Goal: Information Seeking & Learning: Get advice/opinions

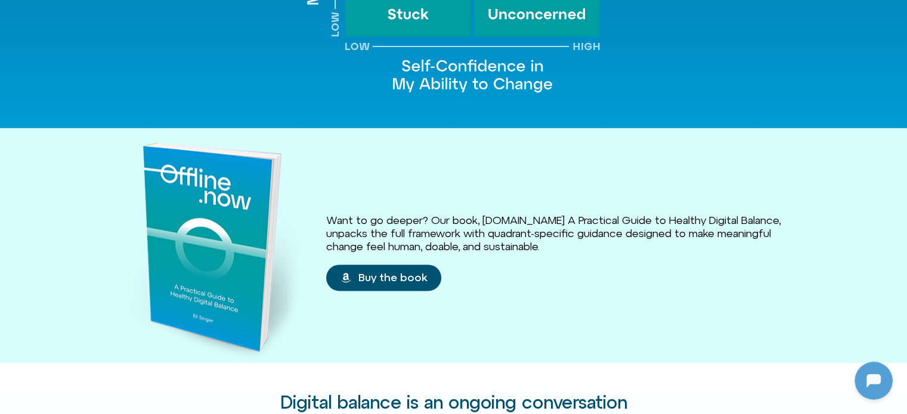
scroll to position [1550, 0]
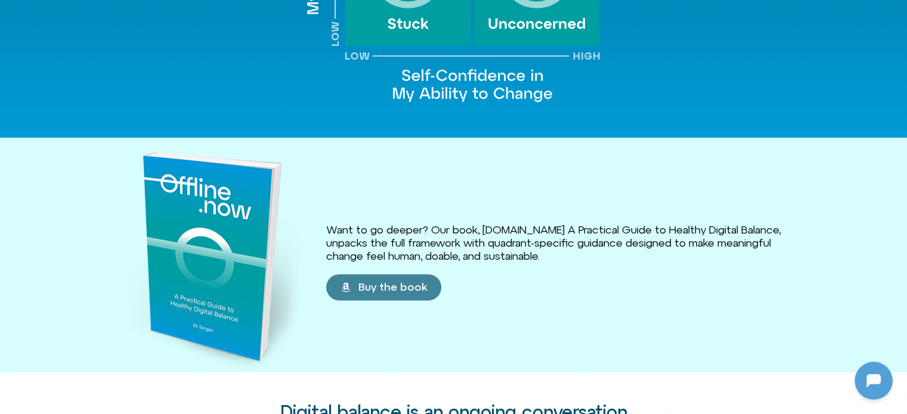
click at [366, 281] on span "Buy the book" at bounding box center [392, 287] width 69 height 12
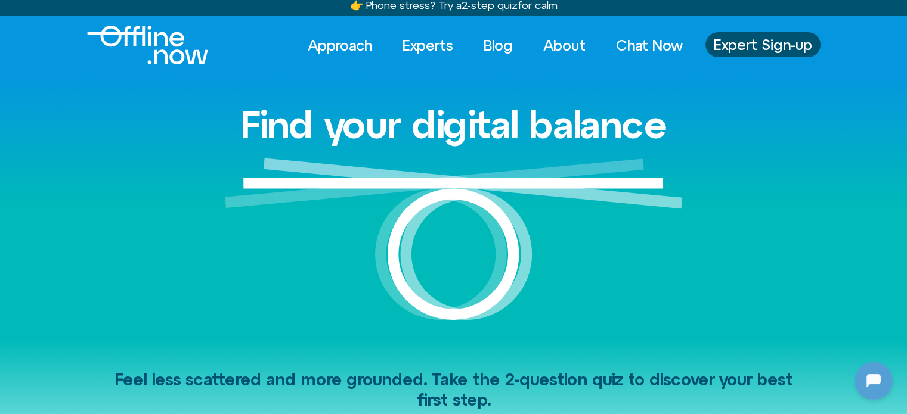
scroll to position [0, 0]
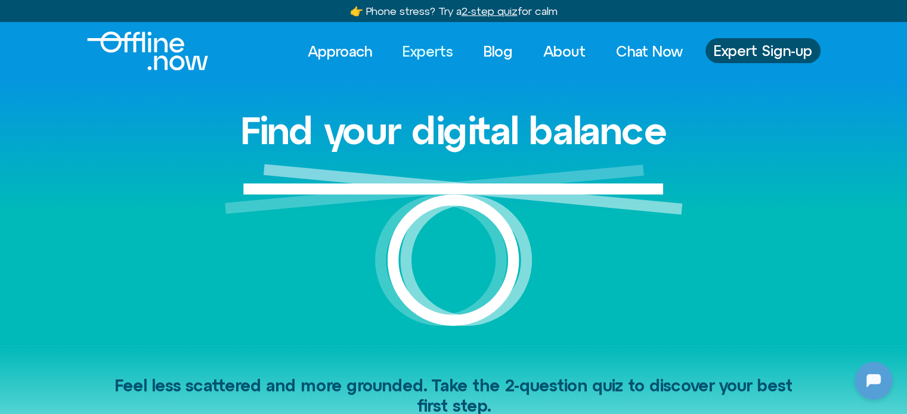
click at [410, 50] on link "Experts" at bounding box center [428, 51] width 72 height 26
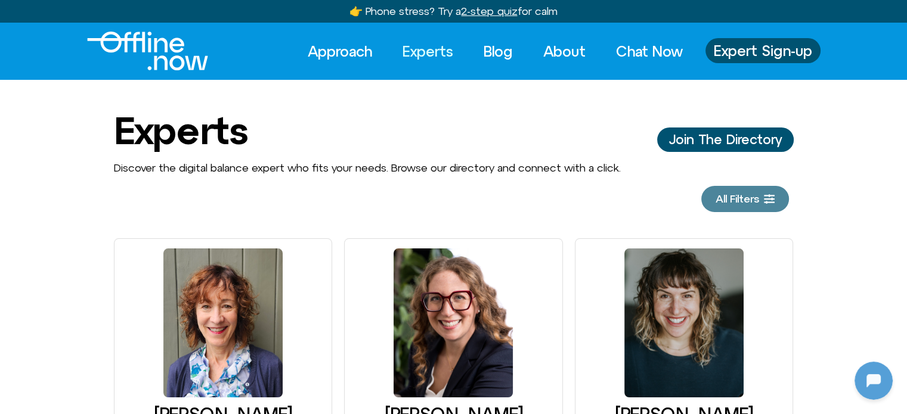
click at [748, 194] on span "All Filters" at bounding box center [738, 199] width 44 height 12
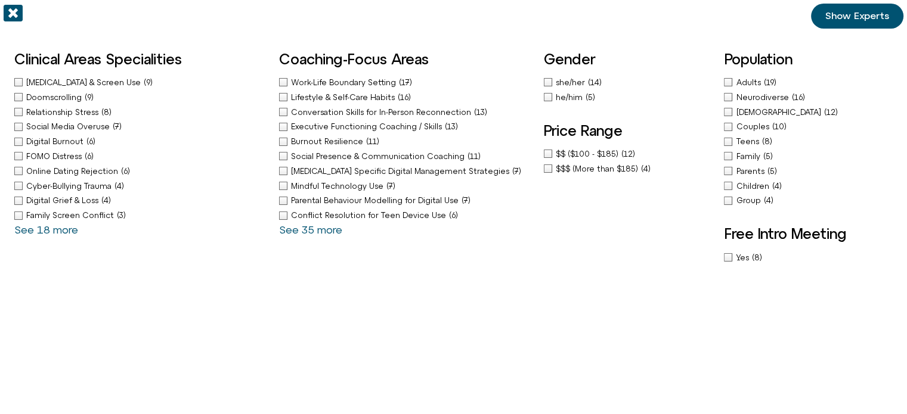
click at [20, 11] on icon "Off-Canvas" at bounding box center [13, 13] width 19 height 17
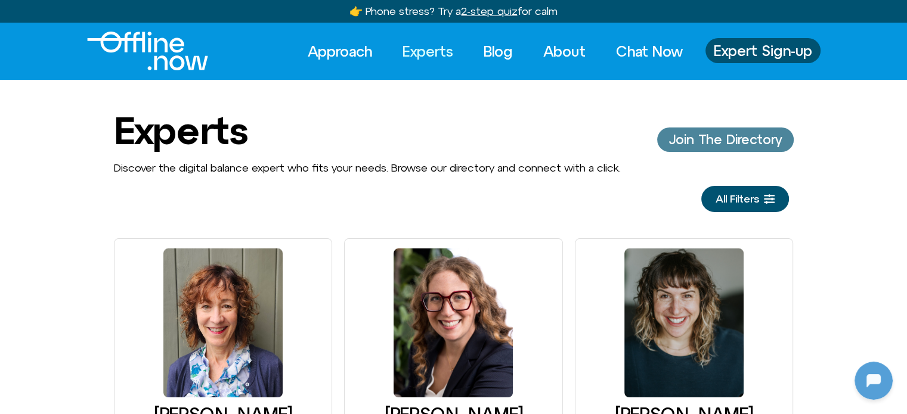
click at [754, 147] on span "Join The Directory" at bounding box center [725, 139] width 113 height 14
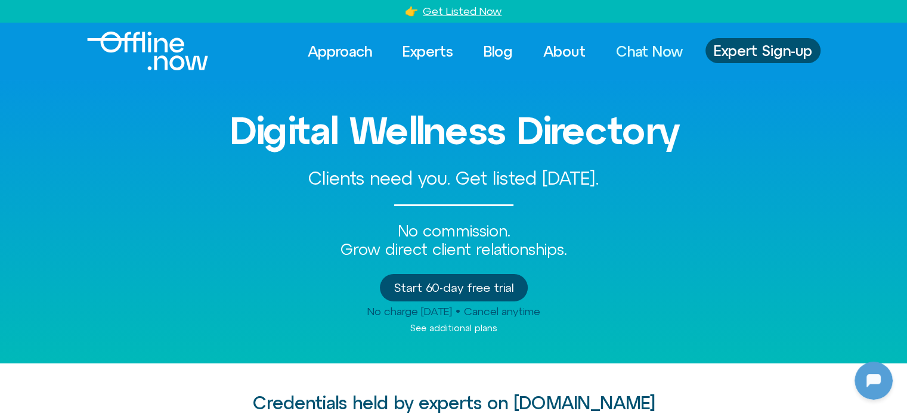
click at [658, 55] on link "Chat Now" at bounding box center [649, 51] width 88 height 26
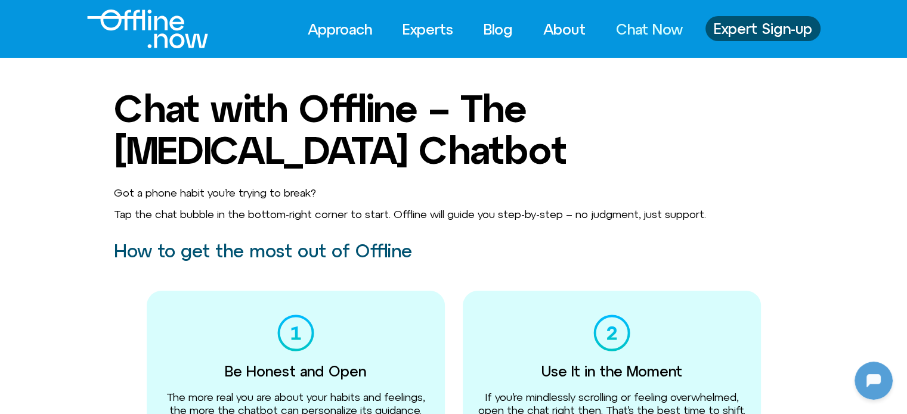
scroll to position [803, 0]
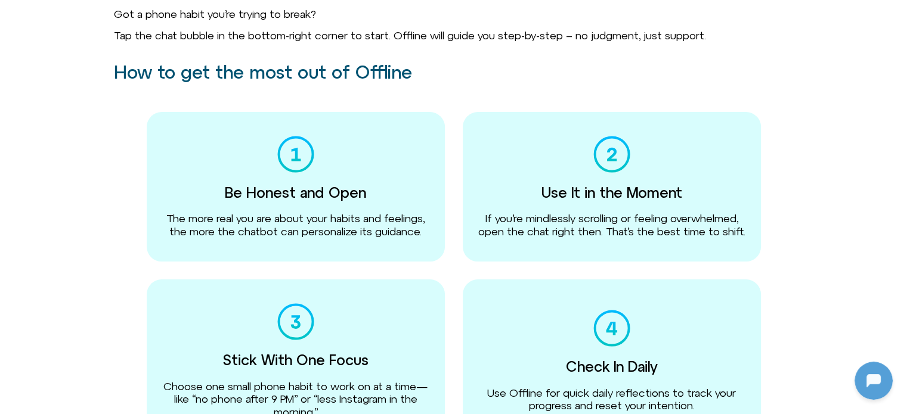
click at [294, 183] on div "Be Honest and Open The more real you are about your habits and feelings, the mo…" at bounding box center [296, 187] width 298 height 150
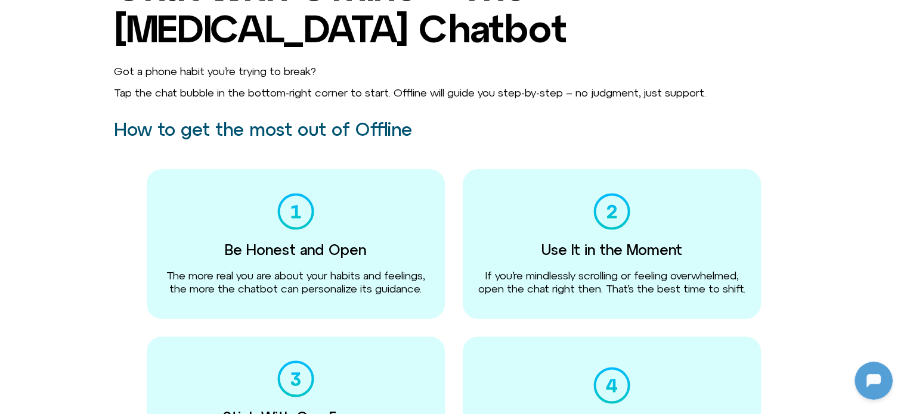
scroll to position [0, 0]
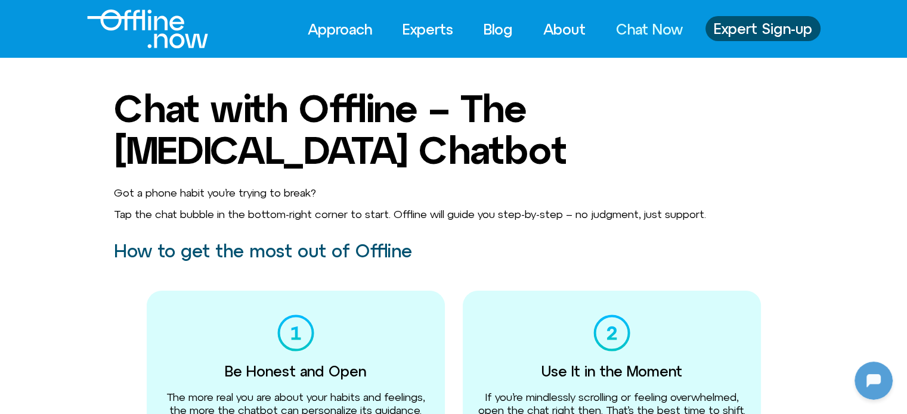
click at [136, 31] on img "Logo" at bounding box center [147, 29] width 121 height 39
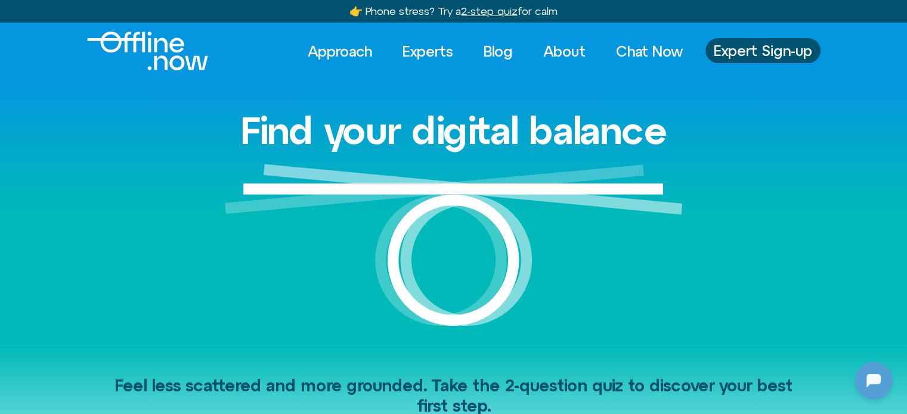
scroll to position [803, 0]
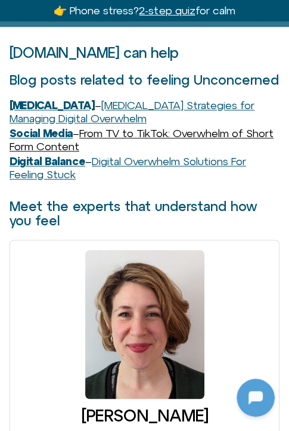
scroll to position [417, 0]
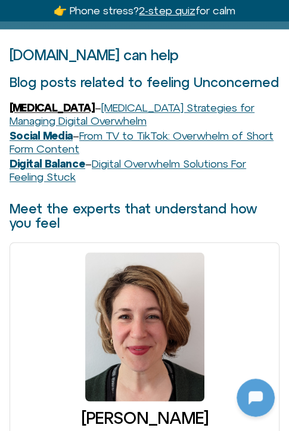
click at [21, 114] on strong "ADHD" at bounding box center [52, 107] width 85 height 13
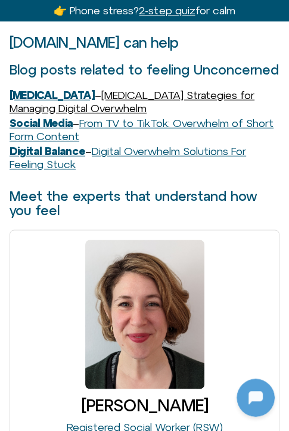
scroll to position [629, 0]
click at [107, 107] on link "ADHD Strategies for Managing Digital Overwhelm" at bounding box center [132, 102] width 245 height 26
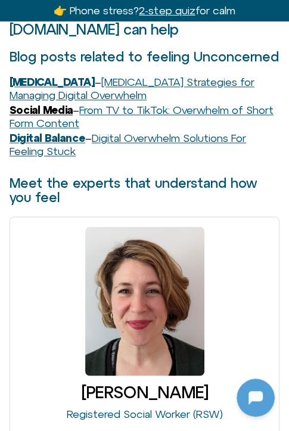
click at [49, 116] on strong "Social Media" at bounding box center [41, 110] width 63 height 13
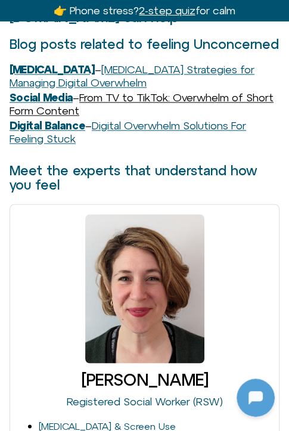
click at [160, 109] on link "From TV to TikTok: Overwhelm of Short Form Content" at bounding box center [142, 104] width 264 height 26
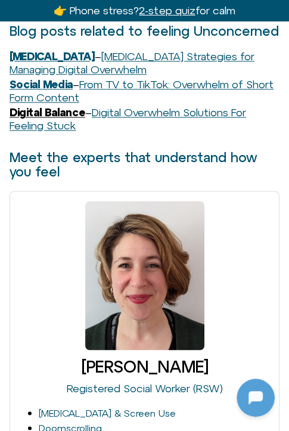
click at [64, 119] on strong "Digital Balance" at bounding box center [48, 112] width 76 height 13
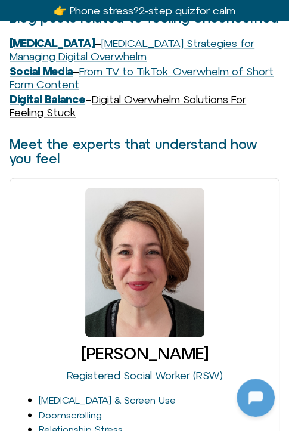
click at [168, 112] on link "Digital Overwhelm Solutions For Feeling Stuck" at bounding box center [128, 106] width 237 height 26
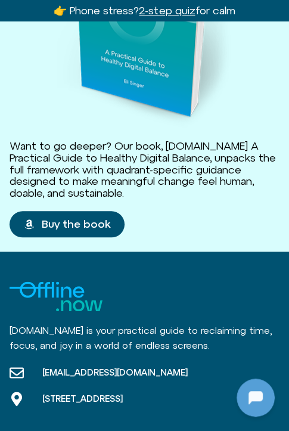
scroll to position [1748, 0]
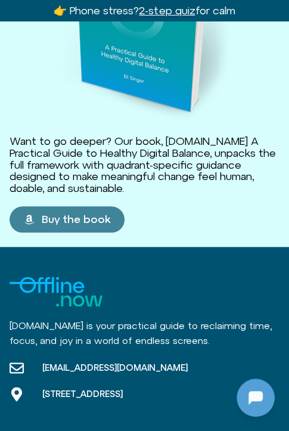
click at [76, 225] on span "Buy the book" at bounding box center [76, 219] width 69 height 12
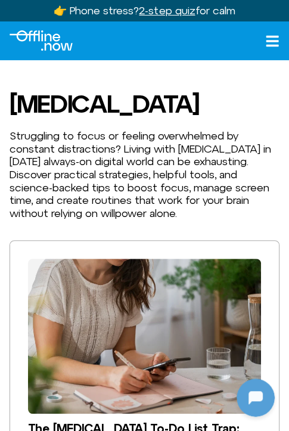
scroll to position [629, 0]
drag, startPoint x: 0, startPoint y: 0, endPoint x: 59, endPoint y: 116, distance: 130.4
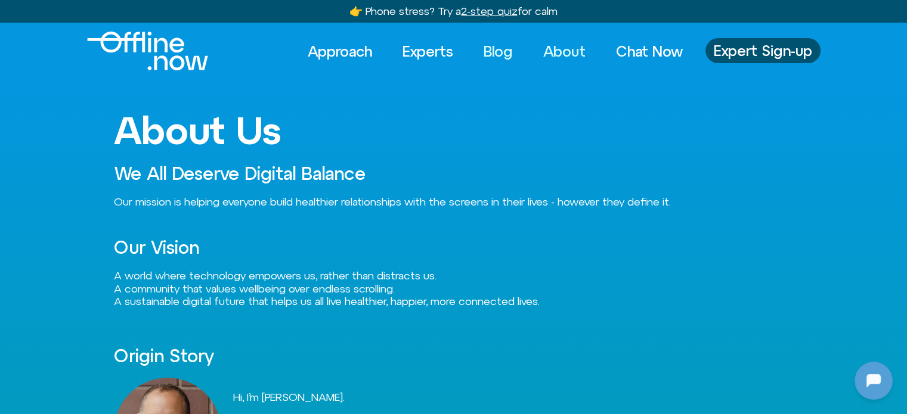
scroll to position [803, 0]
click at [484, 42] on link "Blog" at bounding box center [498, 51] width 51 height 26
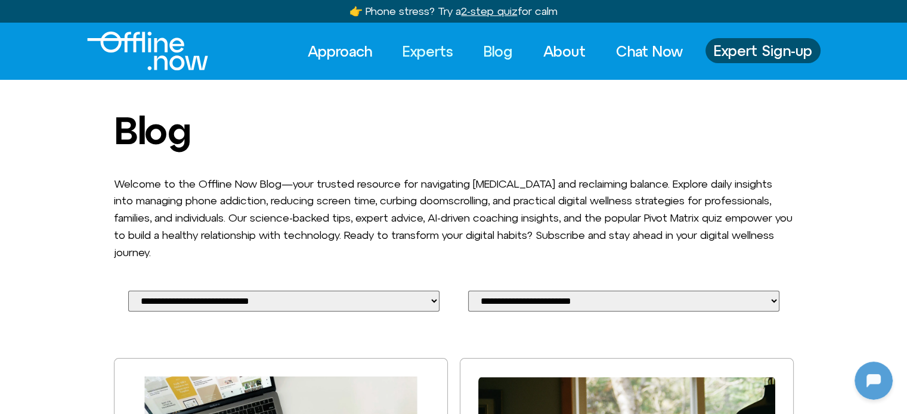
click at [415, 48] on link "Experts" at bounding box center [428, 51] width 72 height 26
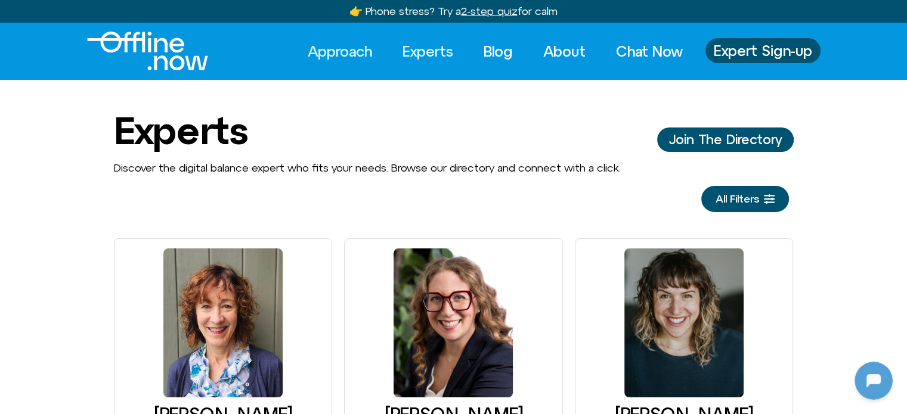
click at [346, 49] on link "Approach" at bounding box center [340, 51] width 86 height 26
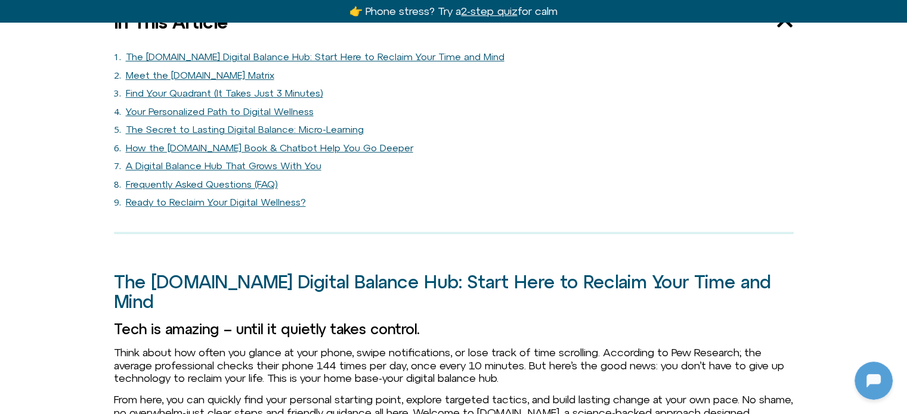
scroll to position [803, 0]
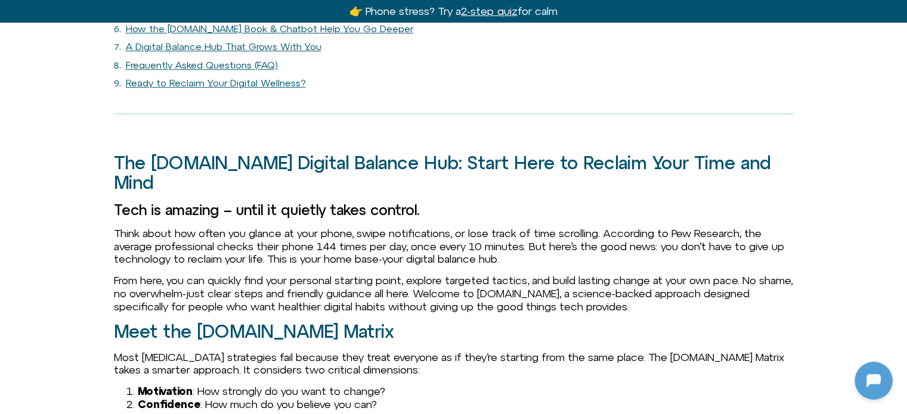
click at [250, 60] on link "Frequently Asked Questions (FAQ)" at bounding box center [202, 65] width 152 height 11
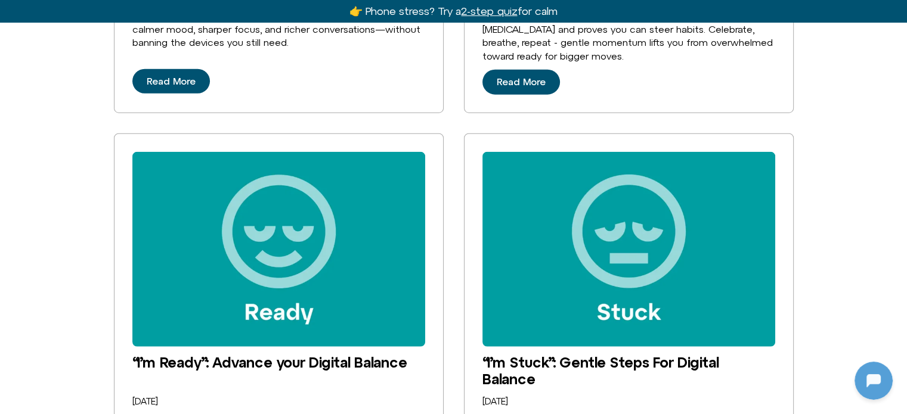
scroll to position [3027, 0]
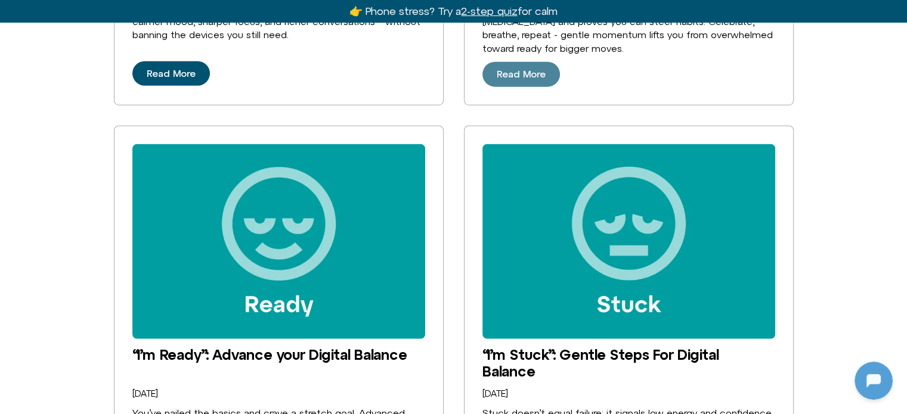
click at [509, 69] on span "Read More" at bounding box center [521, 74] width 49 height 11
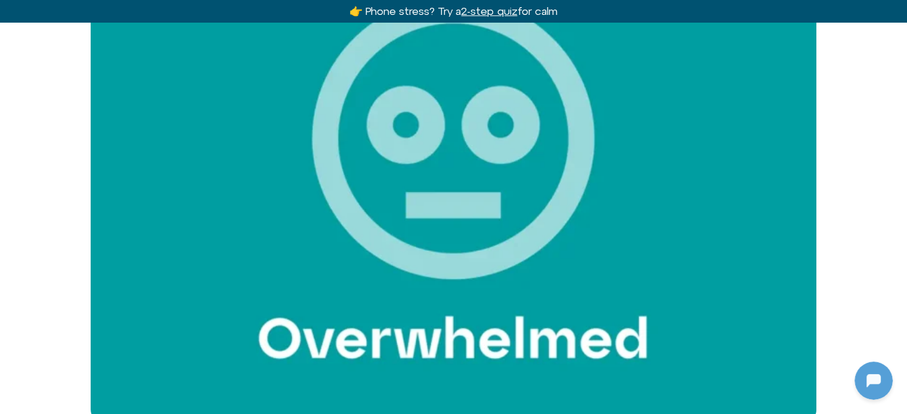
scroll to position [803, 0]
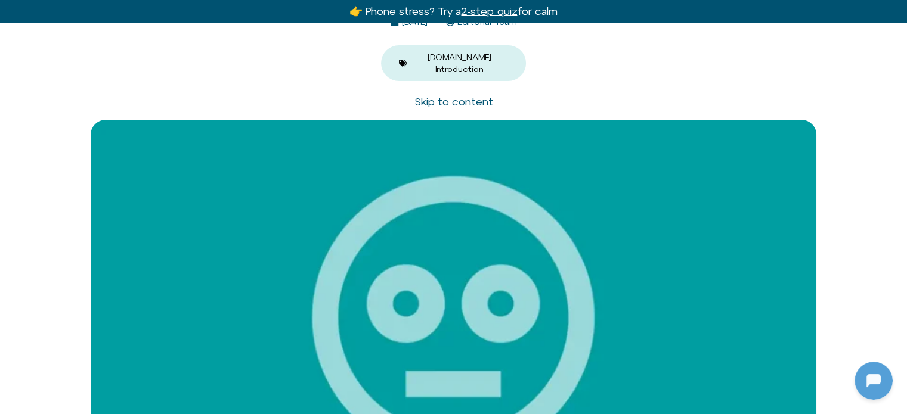
click at [439, 95] on link "Skip to content" at bounding box center [453, 101] width 79 height 13
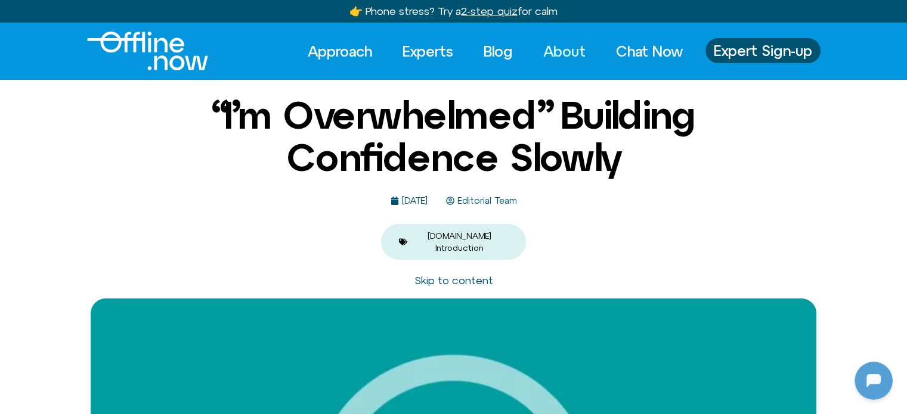
click at [547, 45] on link "About" at bounding box center [564, 51] width 64 height 26
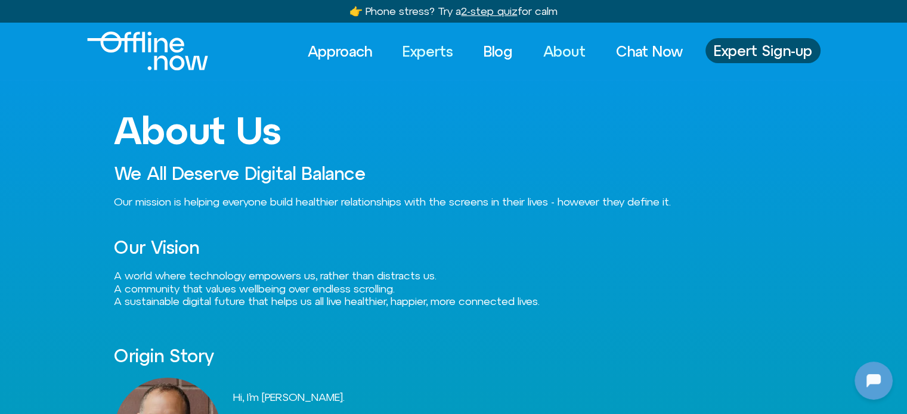
click at [436, 49] on link "Experts" at bounding box center [428, 51] width 72 height 26
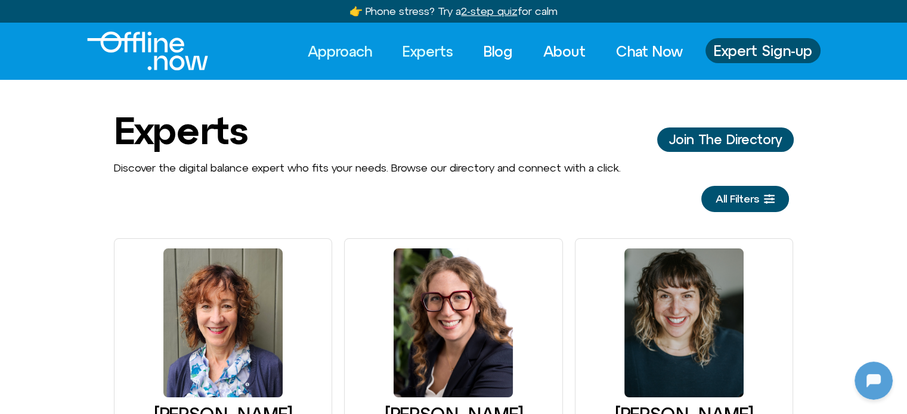
click at [324, 52] on link "Approach" at bounding box center [340, 51] width 86 height 26
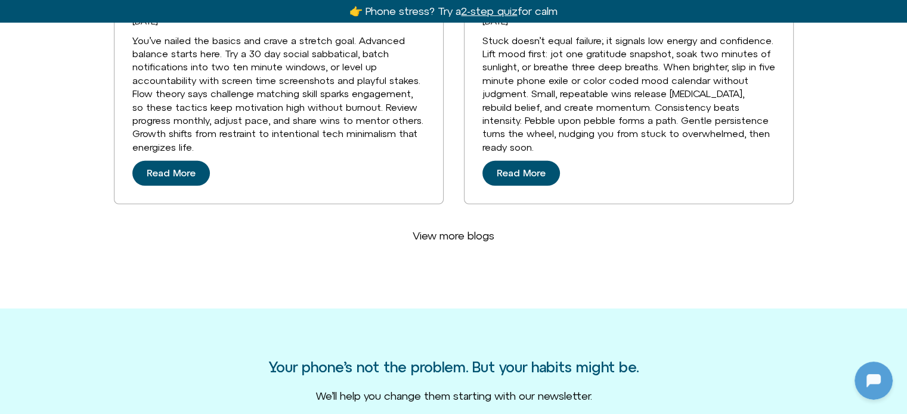
scroll to position [3399, 0]
click at [176, 169] on span "Read More" at bounding box center [171, 174] width 49 height 11
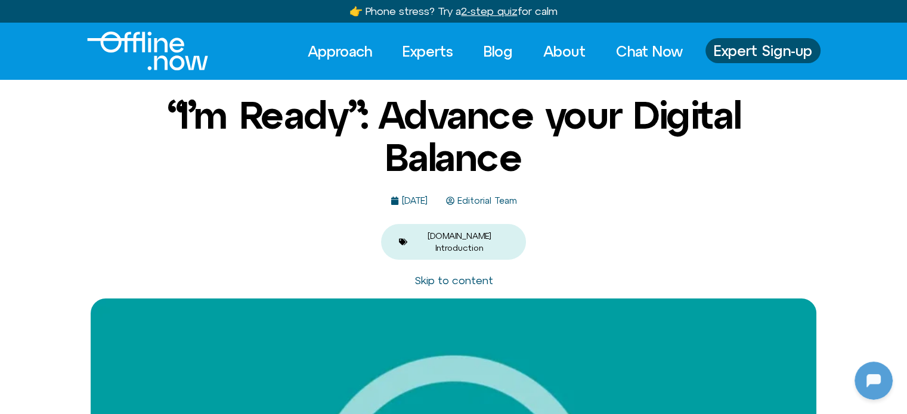
scroll to position [803, 0]
click at [456, 234] on link "[DOMAIN_NAME] Introduction" at bounding box center [460, 241] width 64 height 21
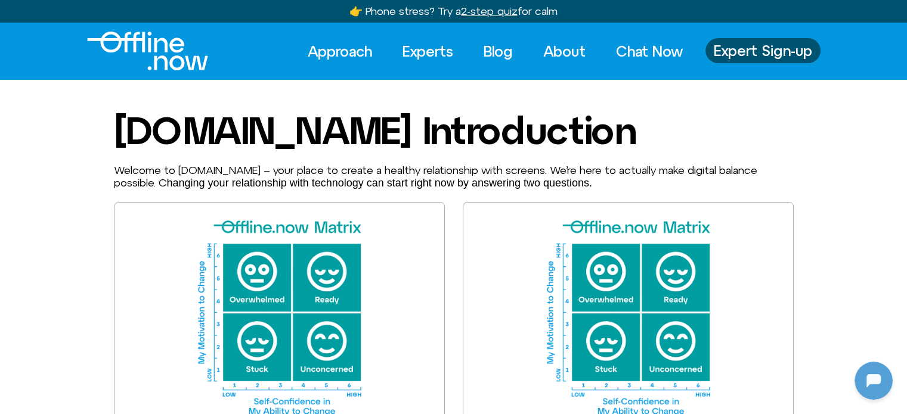
scroll to position [803, 0]
click at [580, 276] on img "The Science Behind the Offline.now Matrix" at bounding box center [628, 319] width 294 height 196
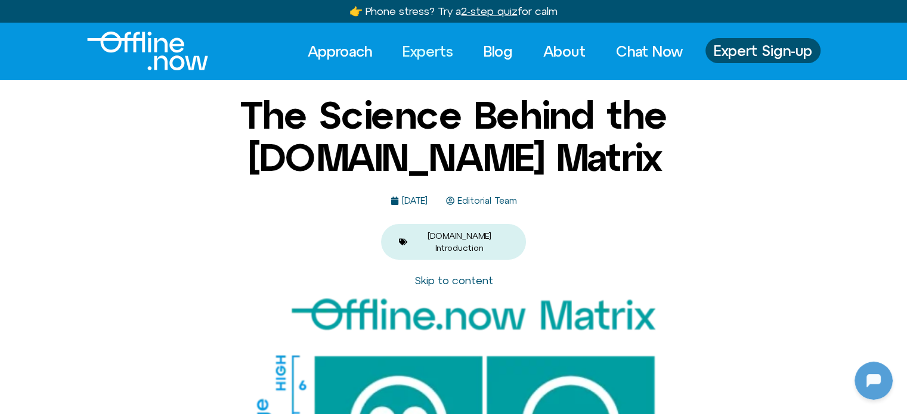
scroll to position [803, 0]
click at [419, 53] on link "Experts" at bounding box center [428, 51] width 72 height 26
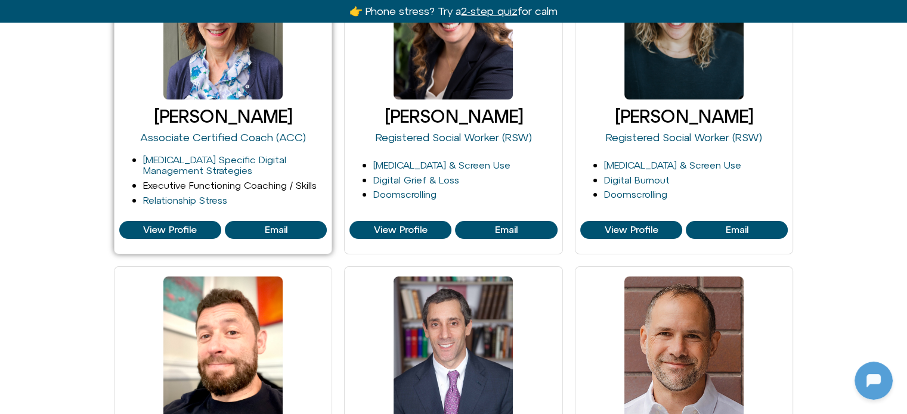
scroll to position [803, 0]
click at [245, 133] on link "Associate Certified Coach (ACC)" at bounding box center [223, 137] width 166 height 13
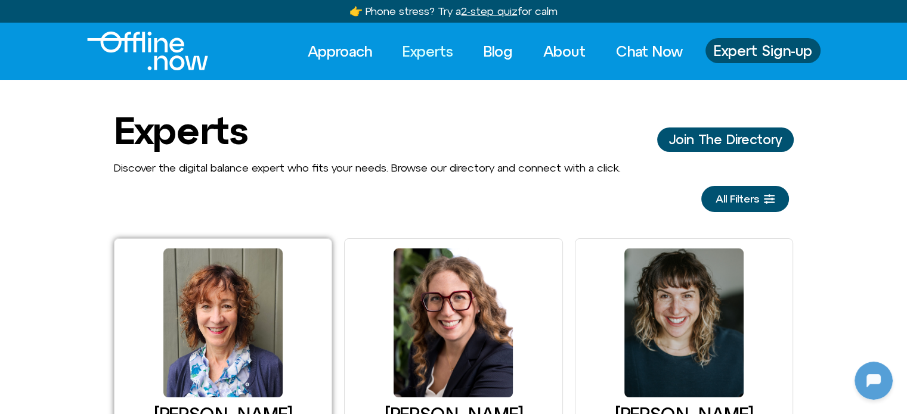
scroll to position [239, 0]
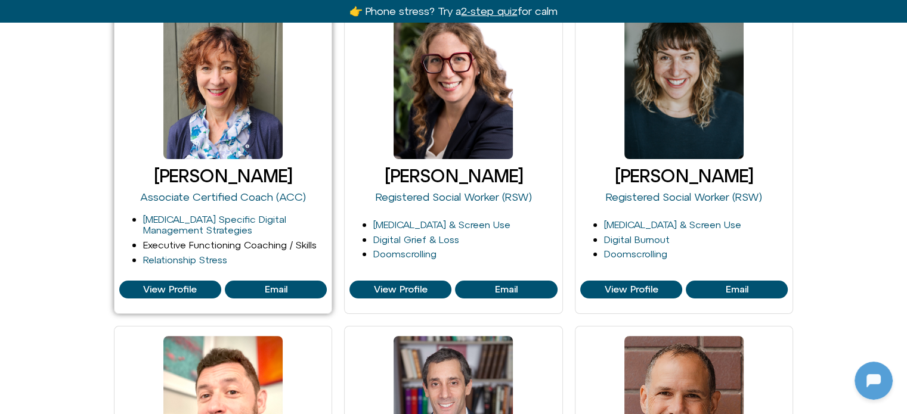
click at [184, 249] on link "Executive Functioning Coaching / Skills" at bounding box center [230, 245] width 174 height 11
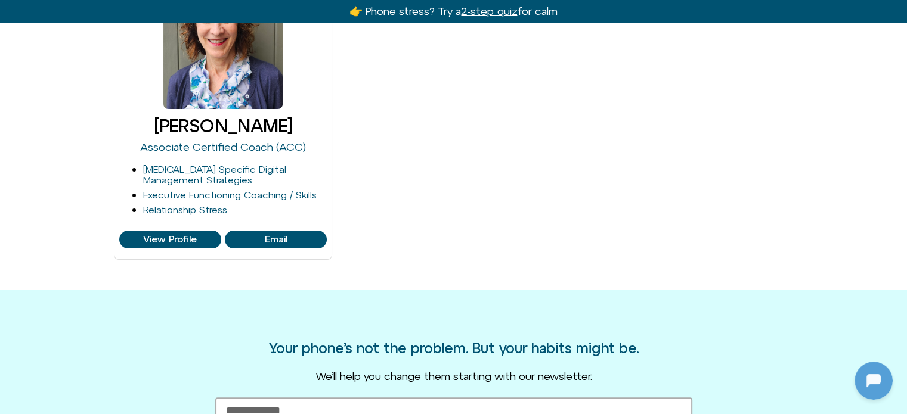
scroll to position [239, 0]
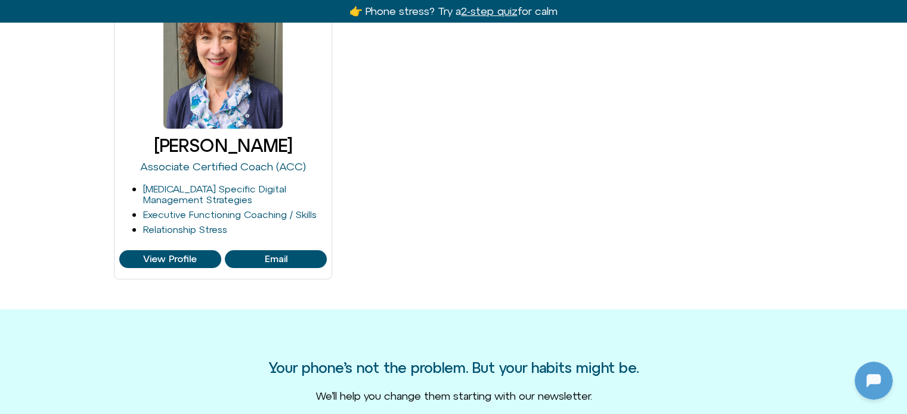
drag, startPoint x: 0, startPoint y: 0, endPoint x: 501, endPoint y: 123, distance: 515.7
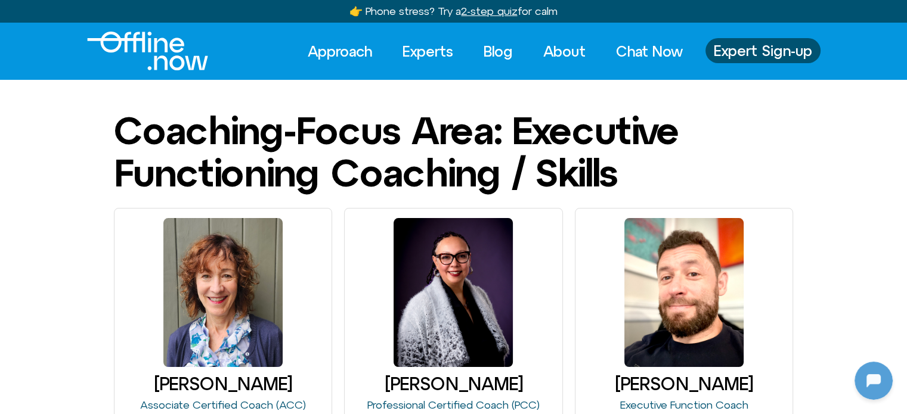
scroll to position [803, 0]
click at [494, 54] on link "Blog" at bounding box center [498, 51] width 51 height 26
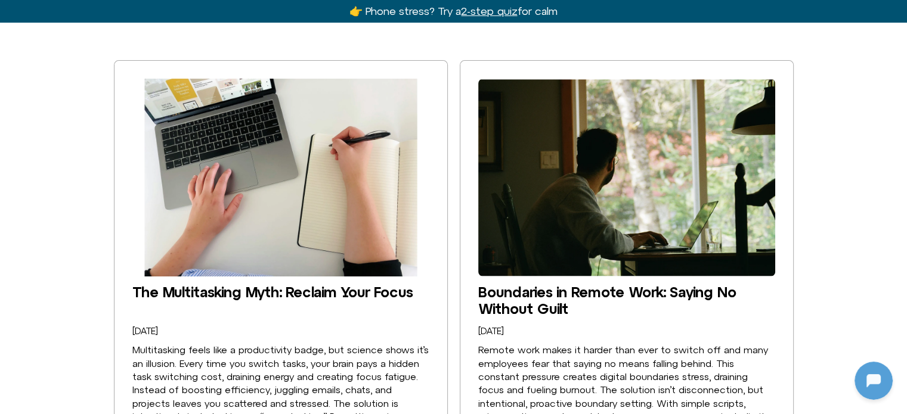
scroll to position [803, 0]
click at [303, 218] on img "The Multitasking Myth: Reclaim Your Focus" at bounding box center [280, 178] width 297 height 198
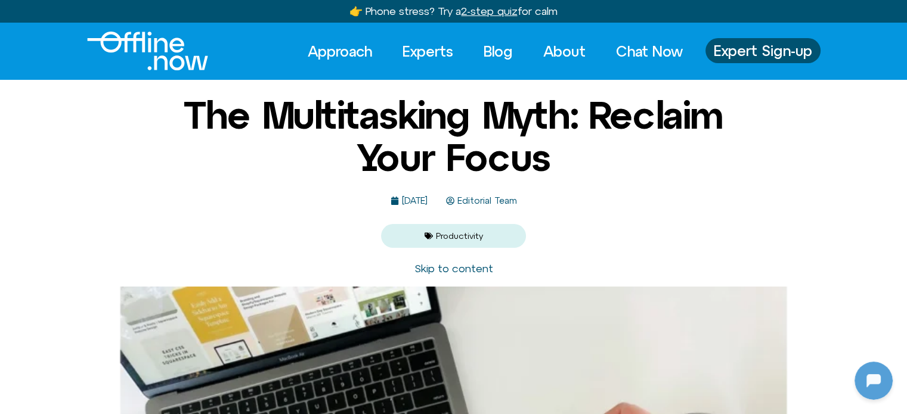
scroll to position [803, 0]
click at [462, 234] on link "Productivity" at bounding box center [459, 236] width 47 height 10
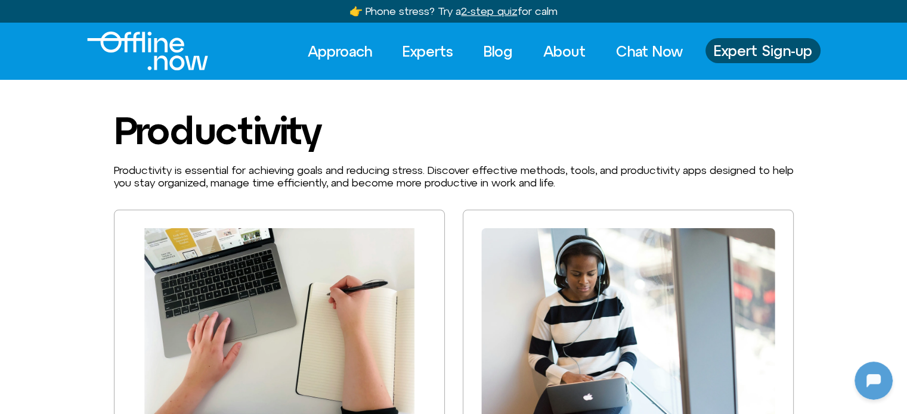
scroll to position [803, 0]
click at [422, 49] on link "Experts" at bounding box center [428, 51] width 72 height 26
click at [498, 52] on link "Blog" at bounding box center [498, 51] width 51 height 26
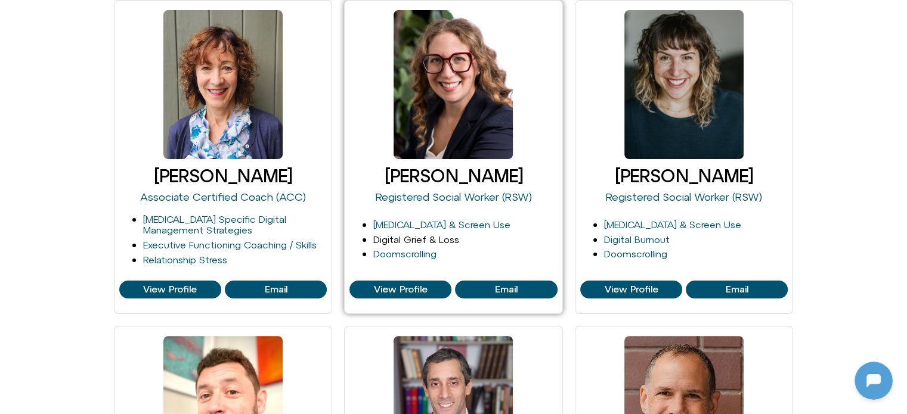
scroll to position [803, 0]
drag, startPoint x: 448, startPoint y: 241, endPoint x: 451, endPoint y: 228, distance: 13.3
click at [448, 241] on link "Digital Grief & Loss" at bounding box center [416, 239] width 86 height 11
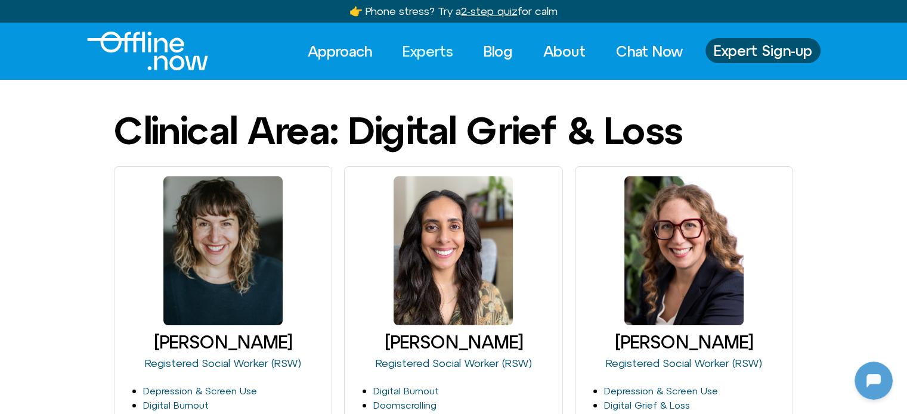
click at [420, 45] on link "Experts" at bounding box center [428, 51] width 72 height 26
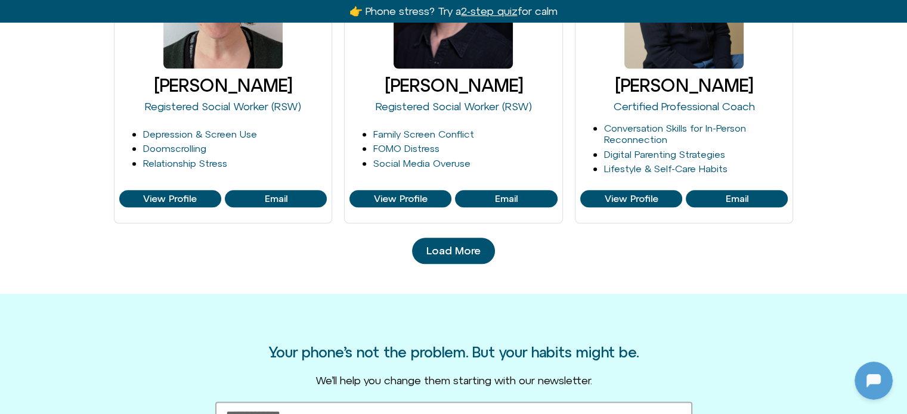
scroll to position [1371, 0]
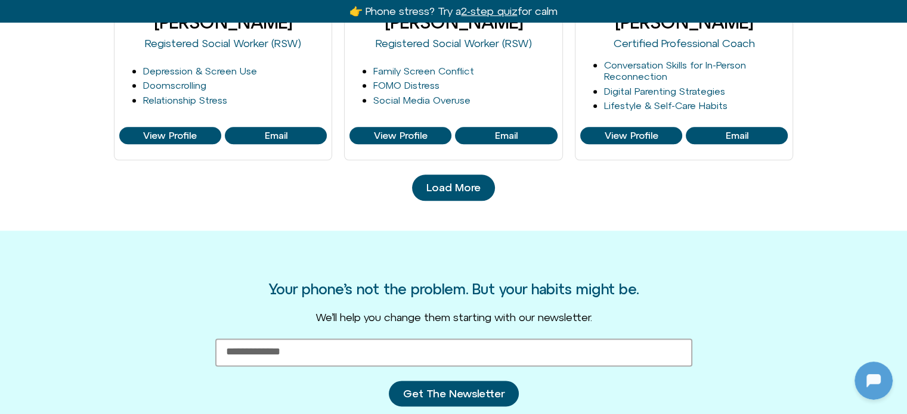
click at [439, 184] on span "Load More" at bounding box center [453, 188] width 54 height 12
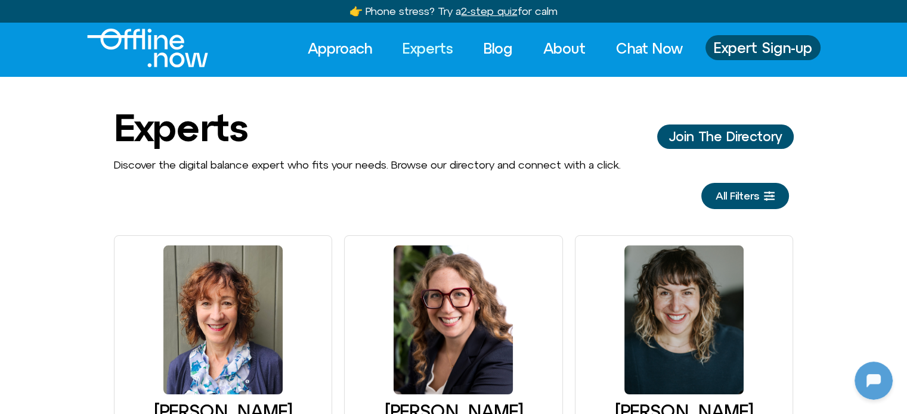
scroll to position [0, 0]
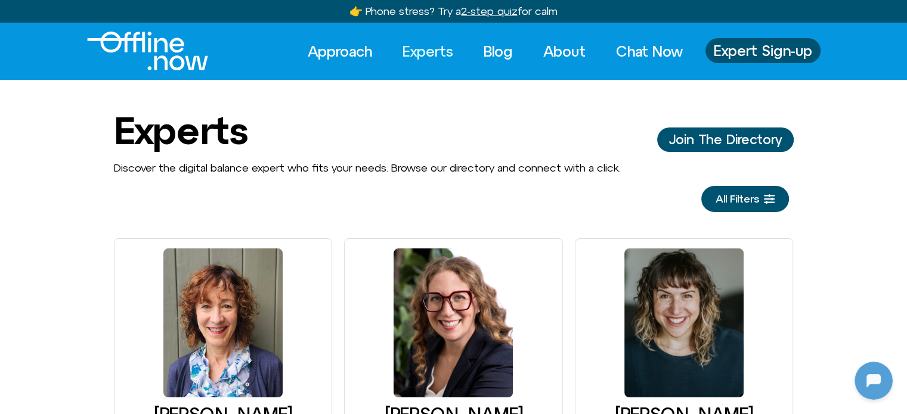
click at [168, 64] on img "Logo" at bounding box center [147, 51] width 121 height 39
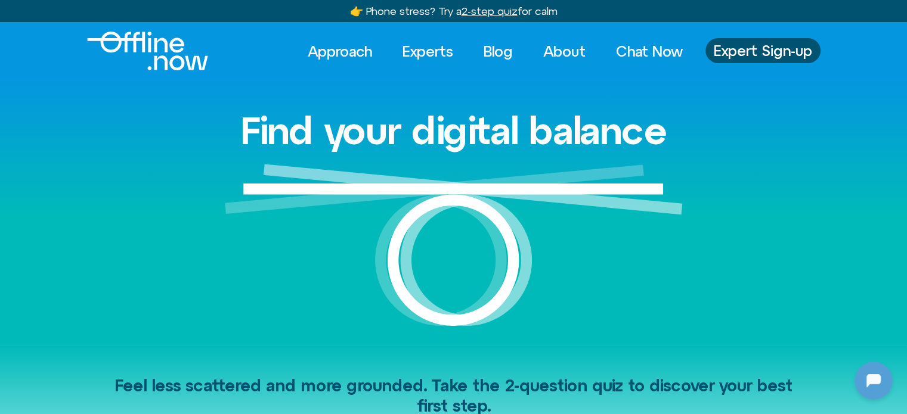
scroll to position [803, 0]
click at [445, 54] on link "Experts" at bounding box center [428, 51] width 72 height 26
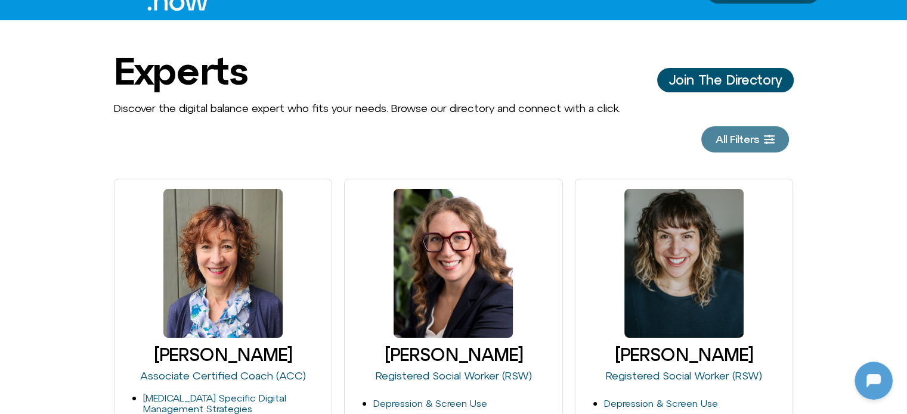
click at [726, 142] on span "All Filters" at bounding box center [738, 140] width 44 height 12
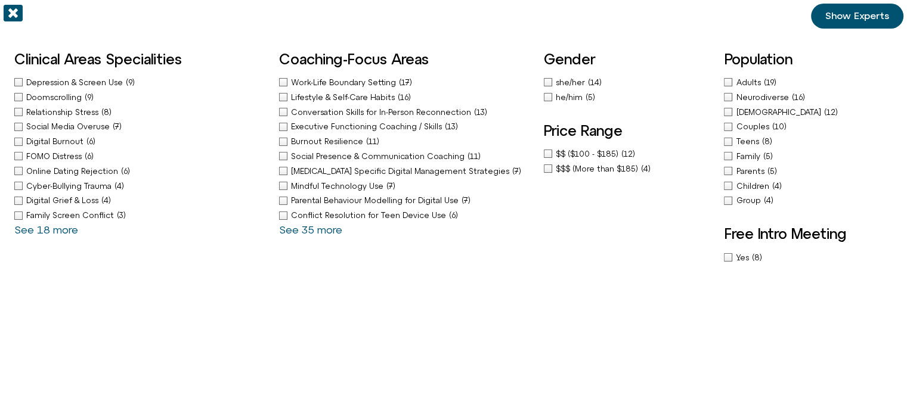
scroll to position [803, 0]
click at [546, 84] on div "she/her (14)" at bounding box center [550, 82] width 12 height 13
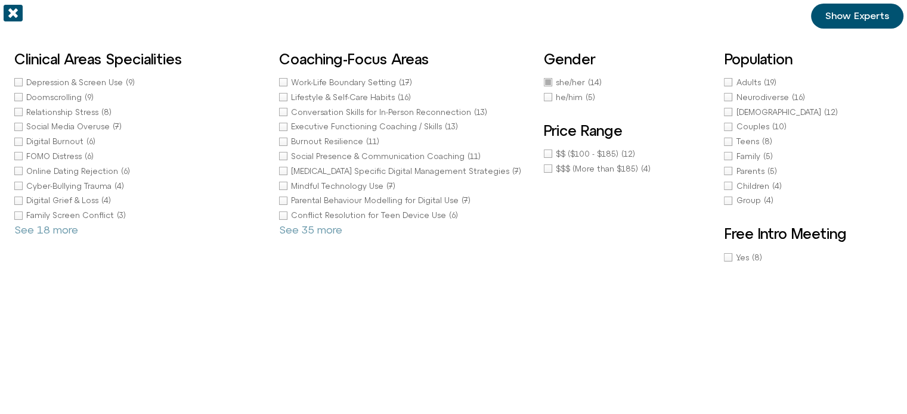
click at [844, 14] on span "Show Experts" at bounding box center [857, 16] width 64 height 11
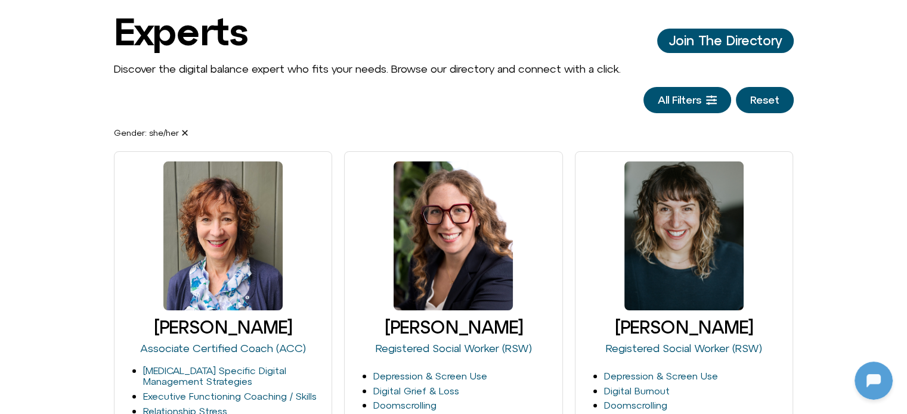
scroll to position [60, 0]
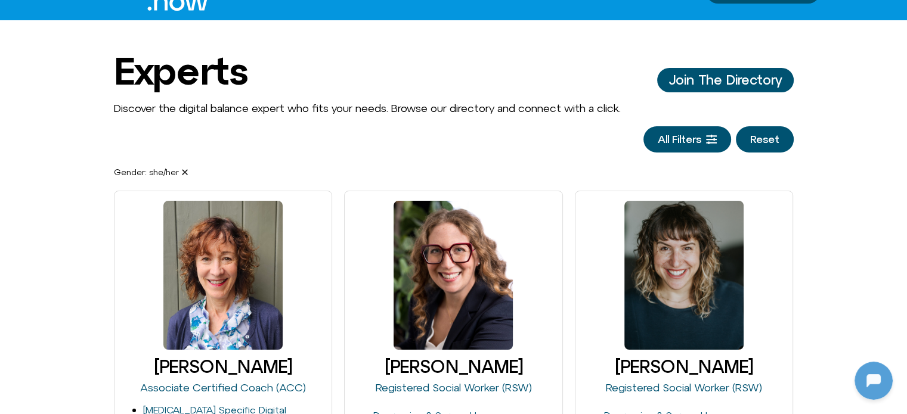
click at [757, 149] on button "Reset" at bounding box center [765, 139] width 58 height 26
click at [674, 147] on link "All Filters" at bounding box center [687, 139] width 88 height 26
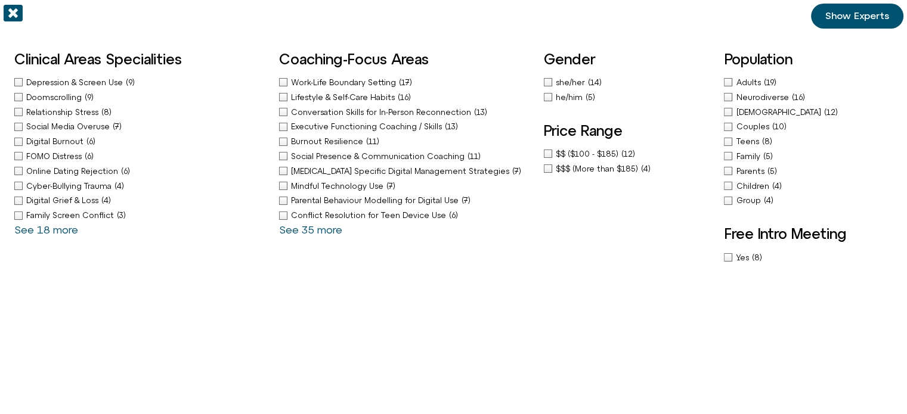
click at [546, 81] on div "she/her (14)" at bounding box center [550, 82] width 12 height 13
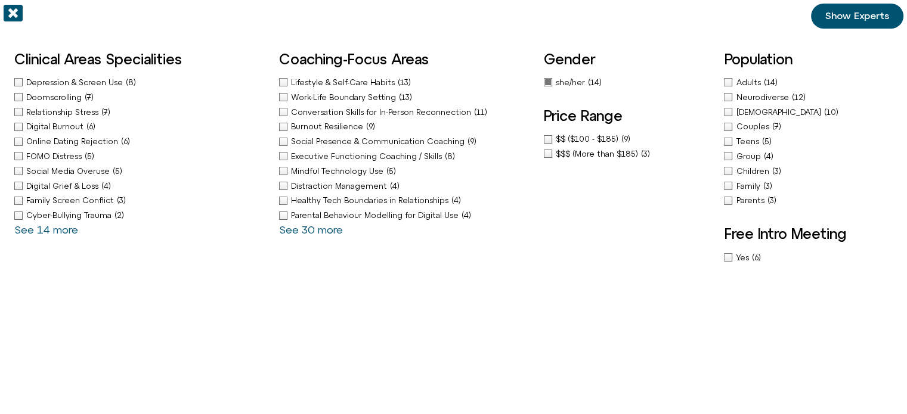
click at [868, 23] on link "Show Experts" at bounding box center [857, 16] width 92 height 25
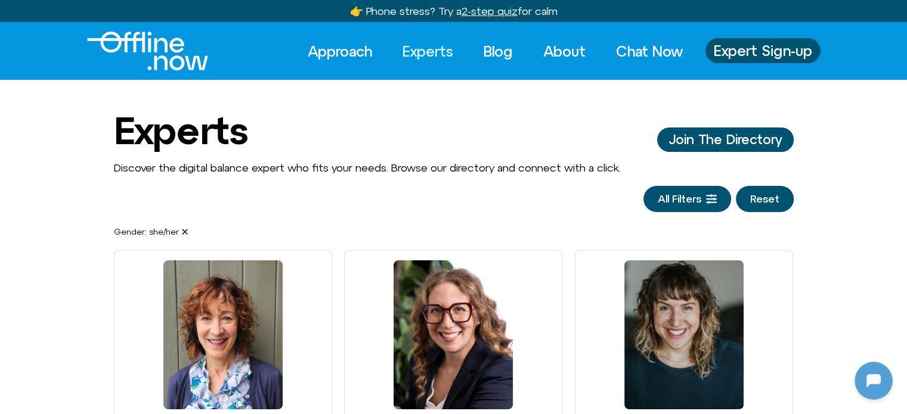
click at [759, 199] on button "Reset" at bounding box center [765, 199] width 58 height 26
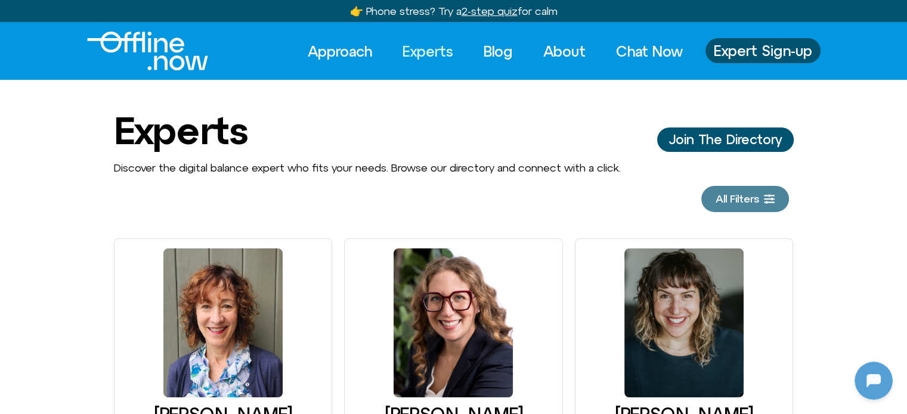
click at [732, 197] on span "All Filters" at bounding box center [738, 199] width 44 height 12
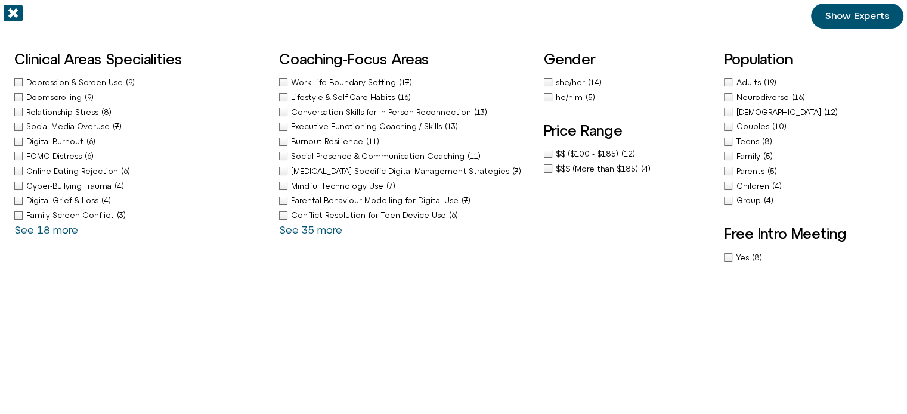
click at [547, 95] on div "he/him (5)" at bounding box center [550, 97] width 12 height 13
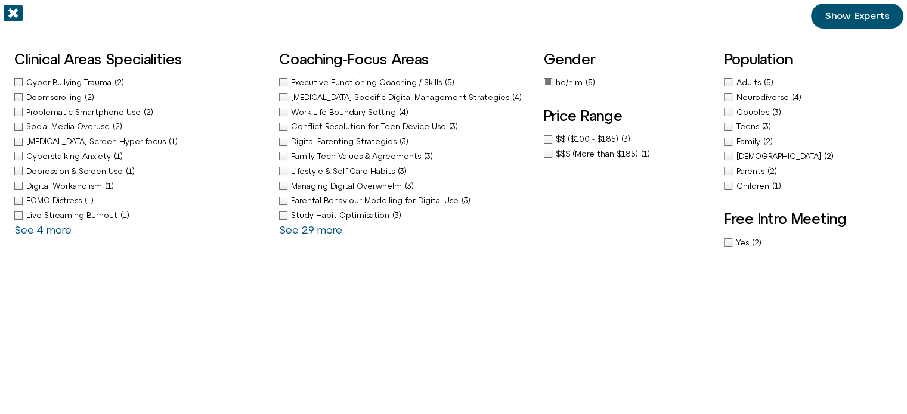
click at [853, 18] on span "Show Experts" at bounding box center [857, 16] width 64 height 11
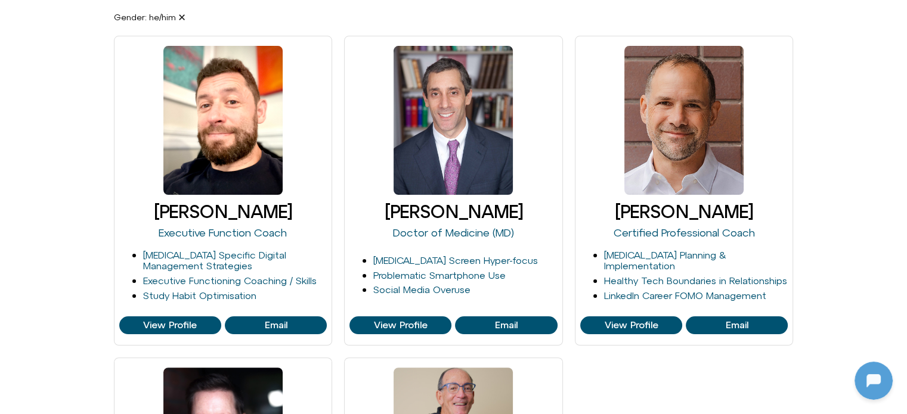
scroll to position [119, 0]
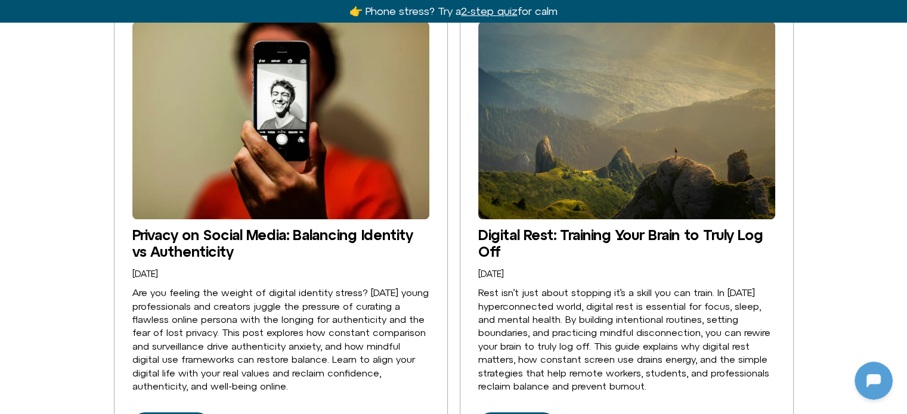
scroll to position [803, 0]
